Goal: Task Accomplishment & Management: Complete application form

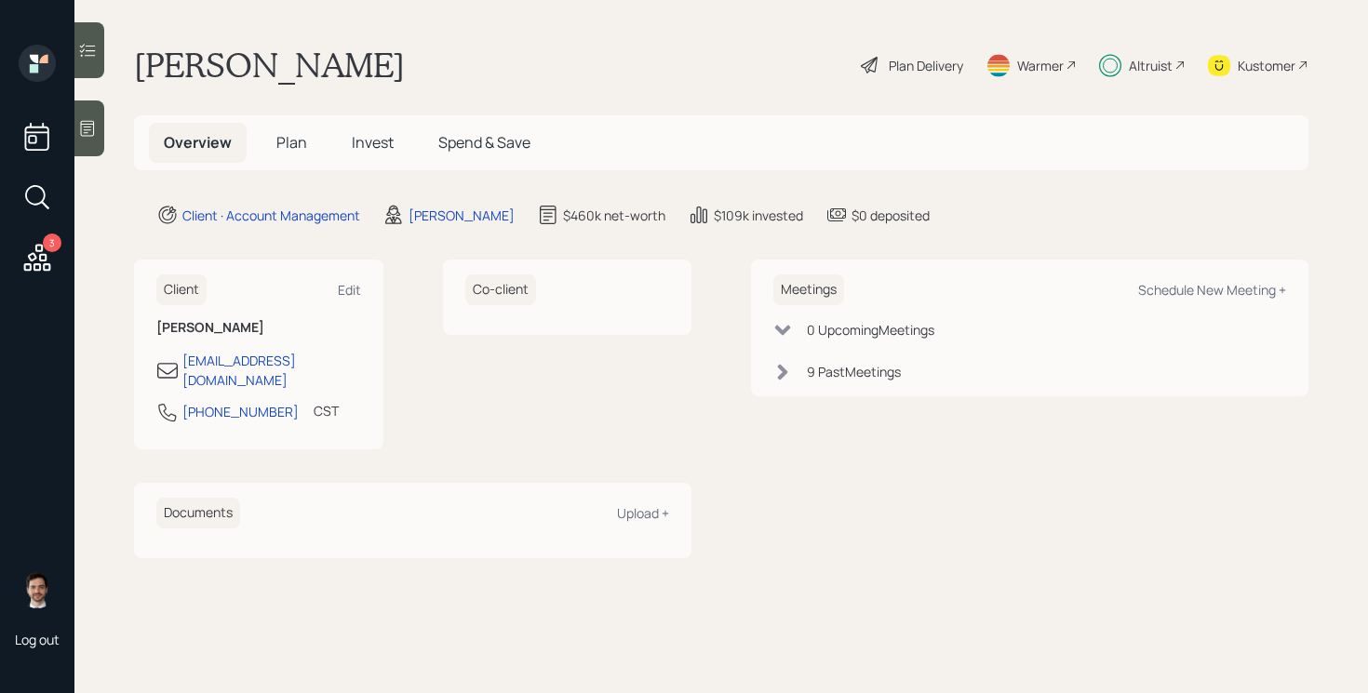
click at [285, 142] on span "Plan" at bounding box center [291, 142] width 31 height 20
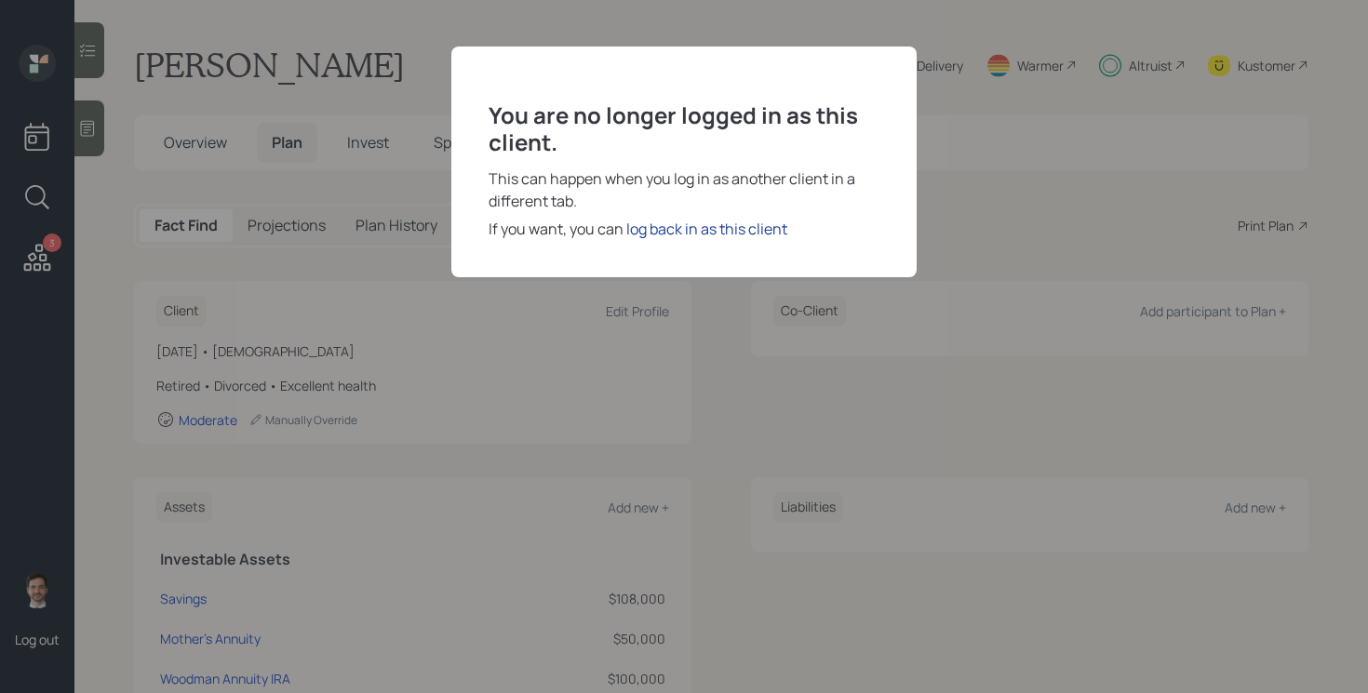
click at [700, 236] on div "log back in as this client" at bounding box center [706, 229] width 161 height 22
